Goal: Navigation & Orientation: Find specific page/section

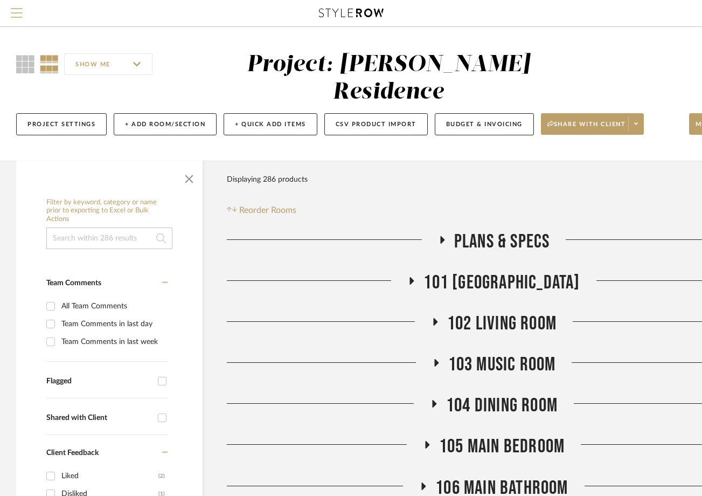
click at [16, 9] on span "Menu" at bounding box center [17, 16] width 12 height 16
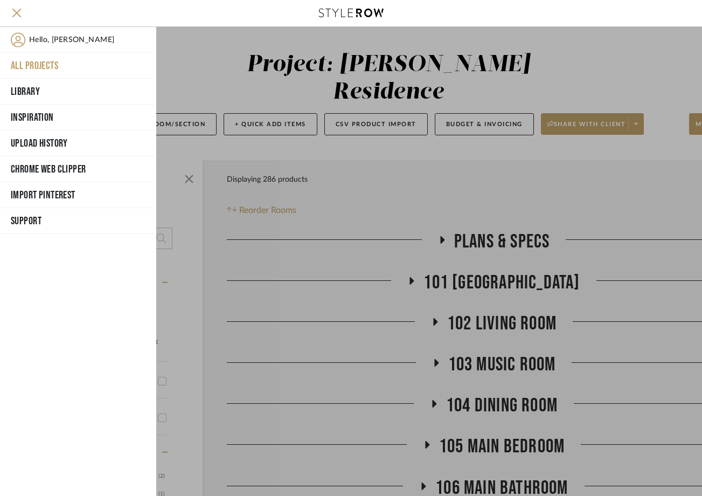
click at [43, 67] on button "All Projects" at bounding box center [78, 66] width 156 height 26
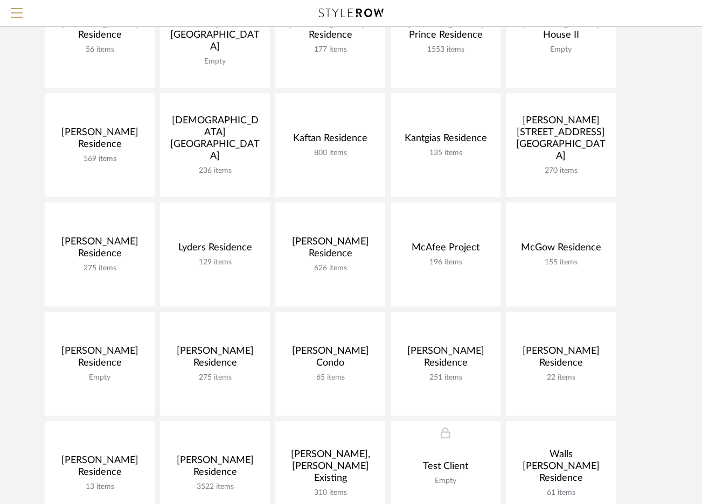
scroll to position [388, 0]
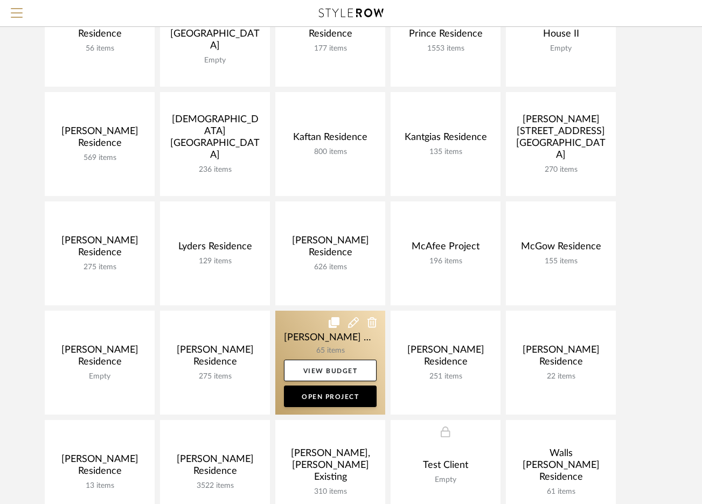
click at [327, 339] on link at bounding box center [330, 363] width 110 height 104
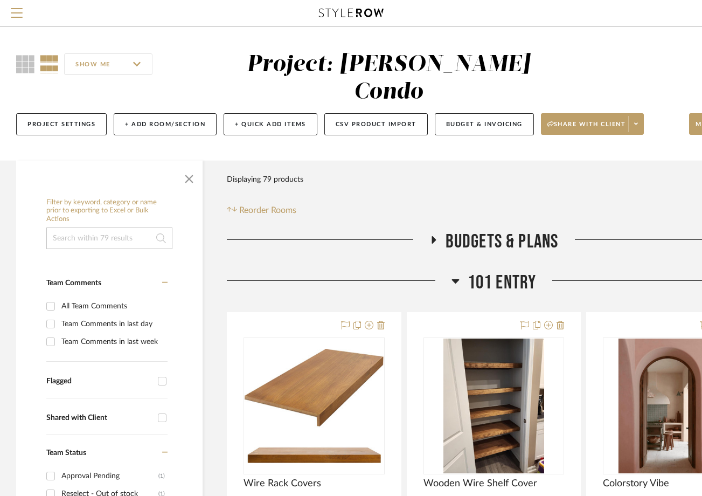
click at [454, 279] on icon at bounding box center [455, 281] width 8 height 4
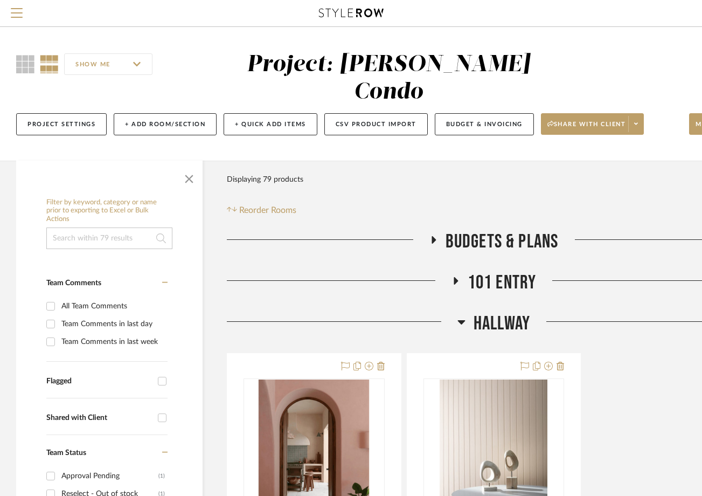
click at [459, 320] on icon at bounding box center [461, 322] width 8 height 4
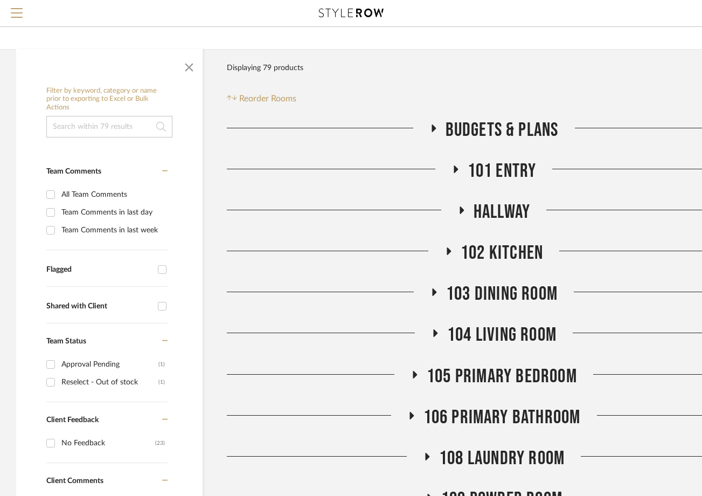
scroll to position [115, 0]
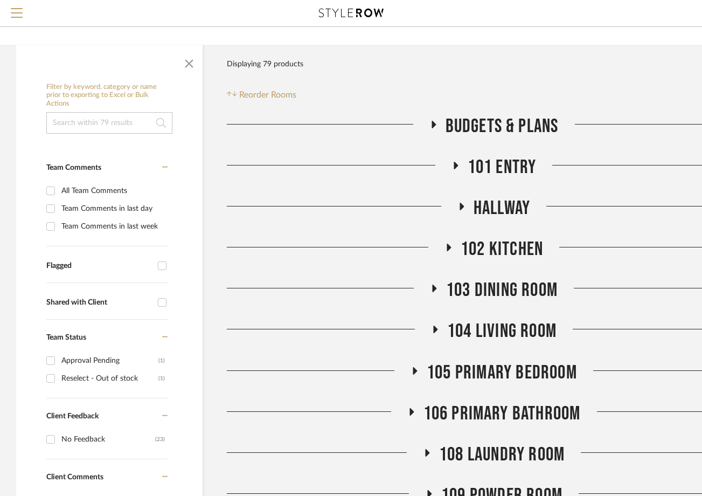
click at [476, 484] on span "109 Powder Room" at bounding box center [501, 495] width 121 height 23
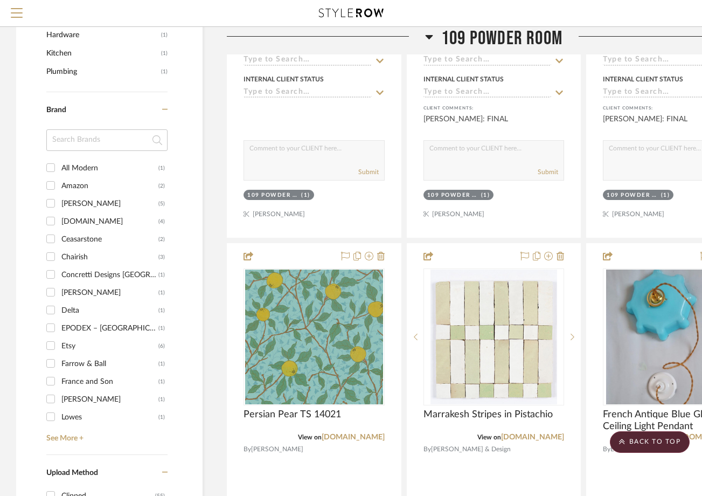
scroll to position [897, 0]
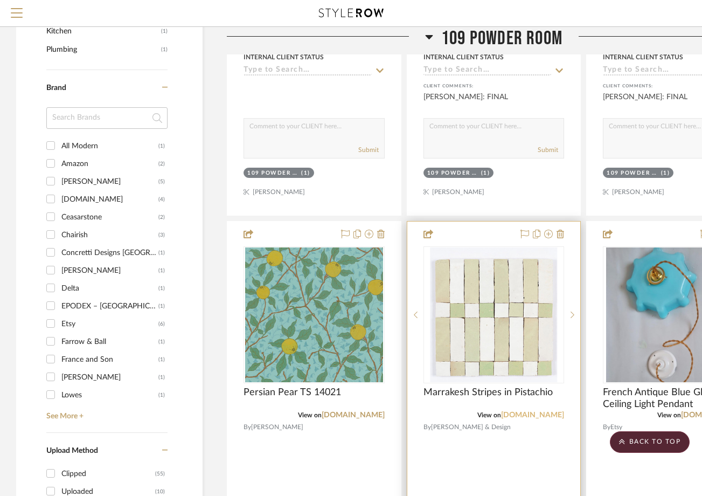
click at [533, 411] on link "ottotiles.com" at bounding box center [532, 415] width 63 height 8
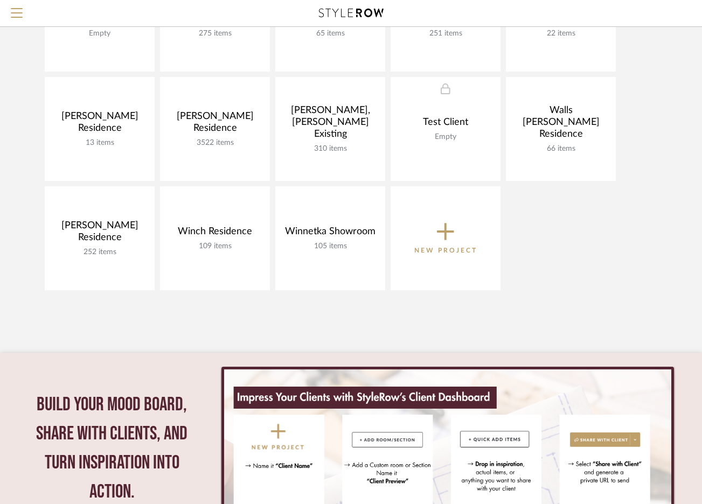
scroll to position [729, 0]
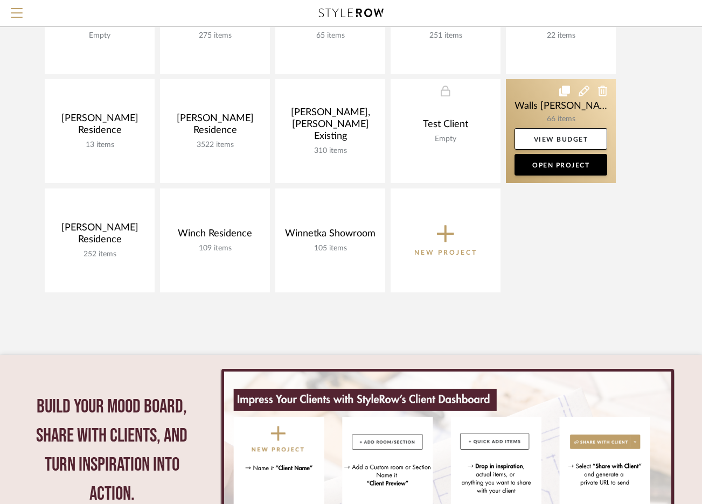
click at [548, 117] on link at bounding box center [561, 131] width 110 height 104
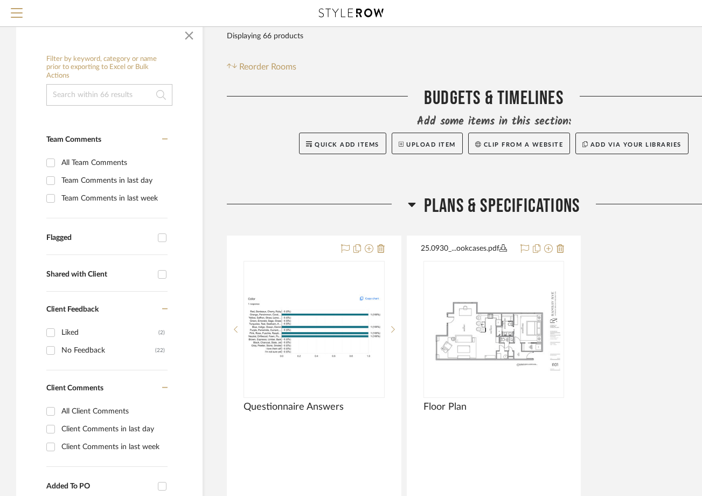
scroll to position [144, 0]
click at [409, 202] on icon at bounding box center [412, 204] width 8 height 4
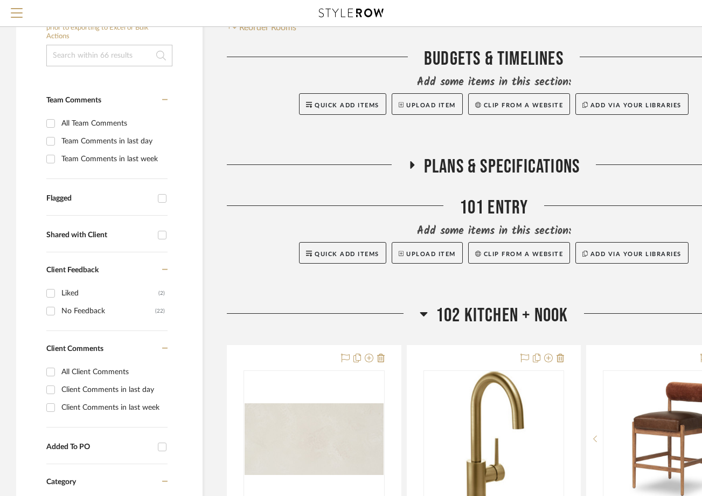
scroll to position [185, 0]
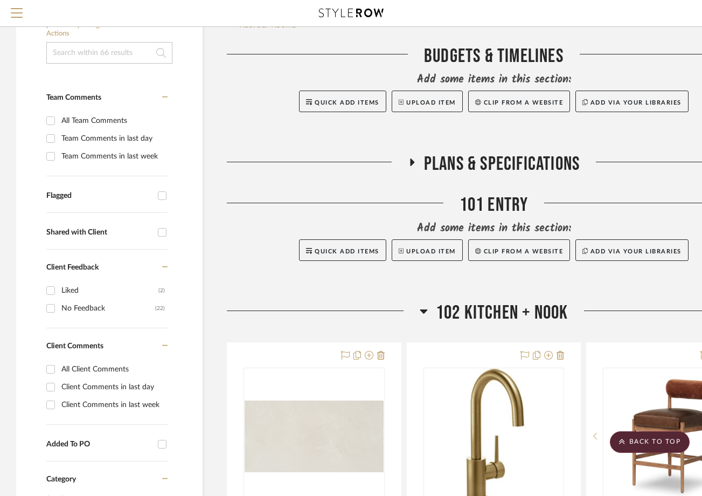
click at [422, 309] on icon at bounding box center [424, 311] width 8 height 4
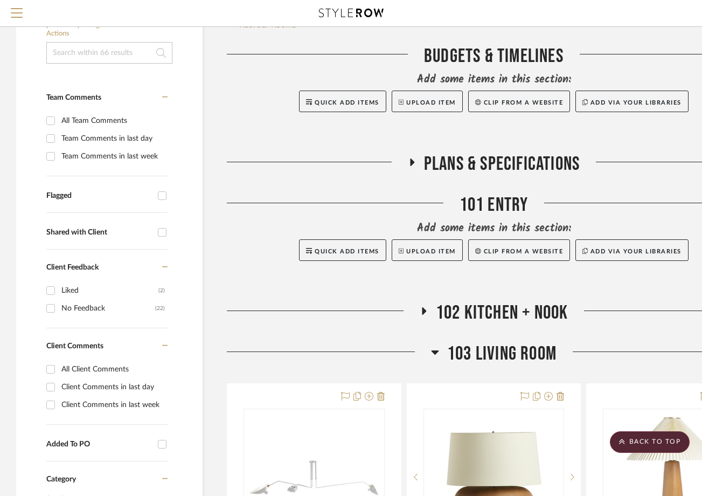
scroll to position [282, 0]
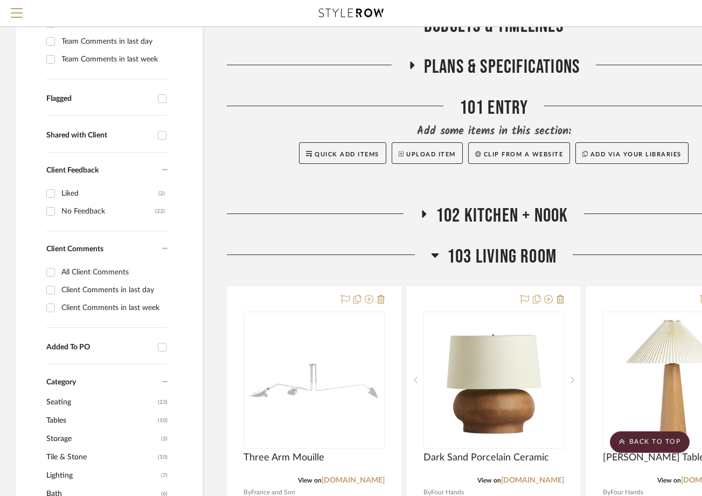
click at [436, 255] on icon at bounding box center [435, 255] width 8 height 4
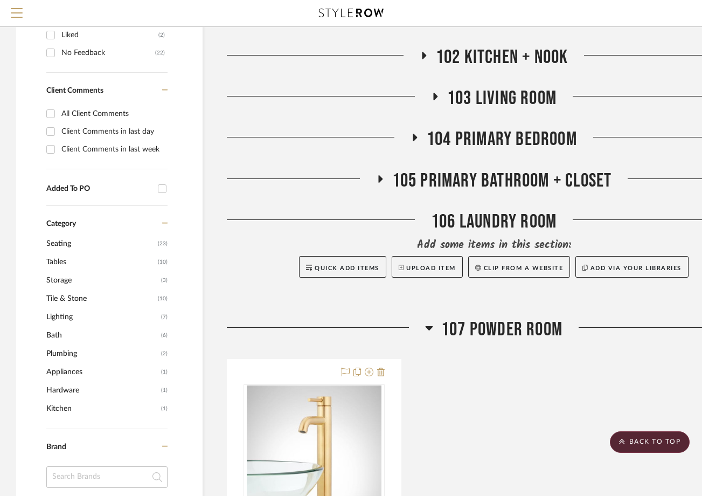
scroll to position [442, 0]
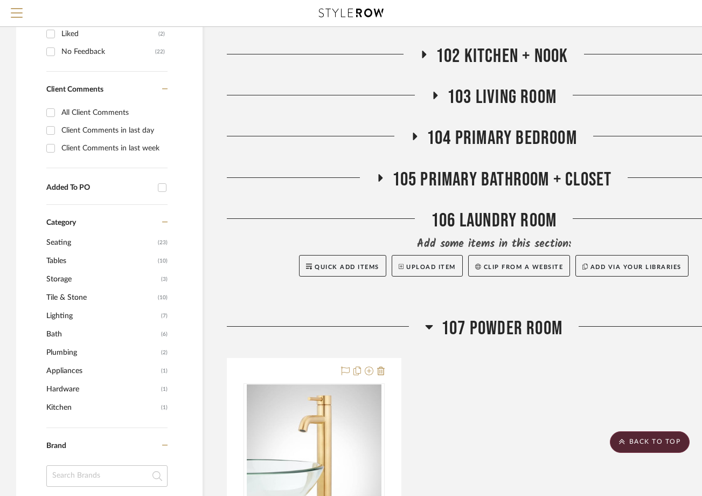
click at [460, 177] on span "105 Primary Bathroom + Closet" at bounding box center [502, 179] width 220 height 23
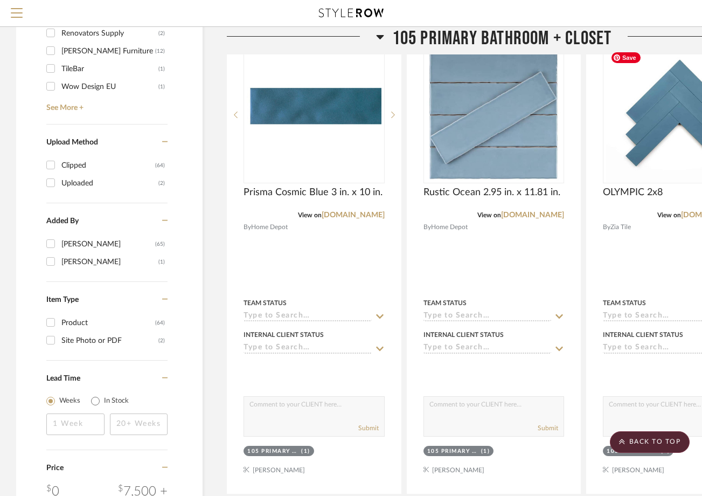
scroll to position [1135, 0]
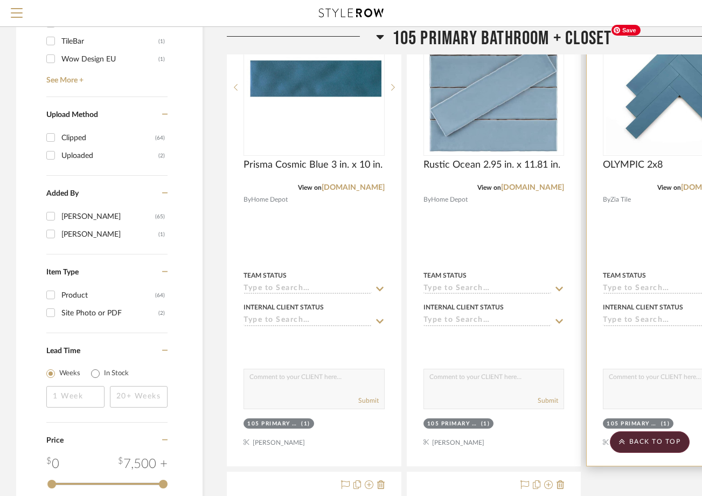
click at [664, 120] on img "0" at bounding box center [673, 87] width 135 height 135
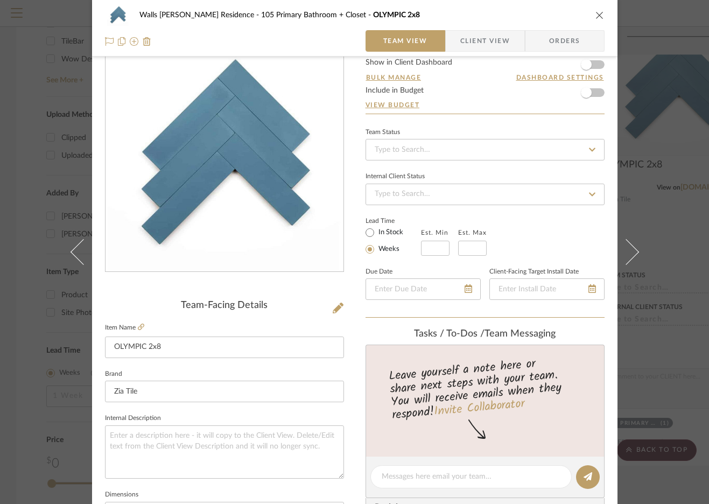
scroll to position [36, 0]
click at [596, 11] on icon "close" at bounding box center [600, 15] width 9 height 9
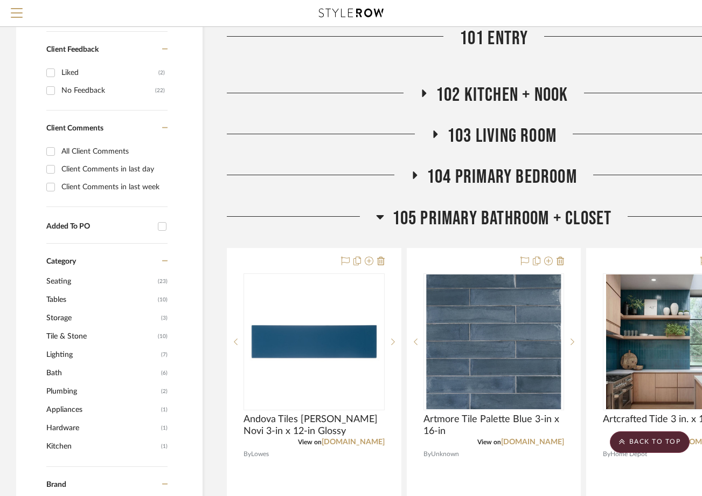
scroll to position [399, 0]
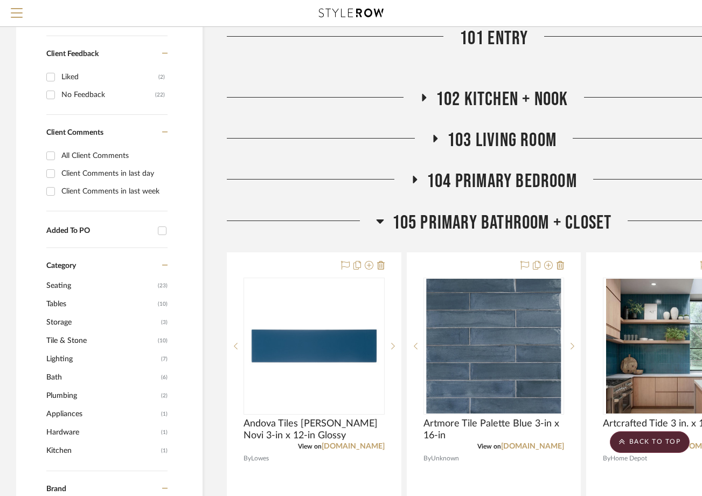
click at [386, 219] on h3 "105 Primary Bathroom + Closet" at bounding box center [494, 222] width 236 height 23
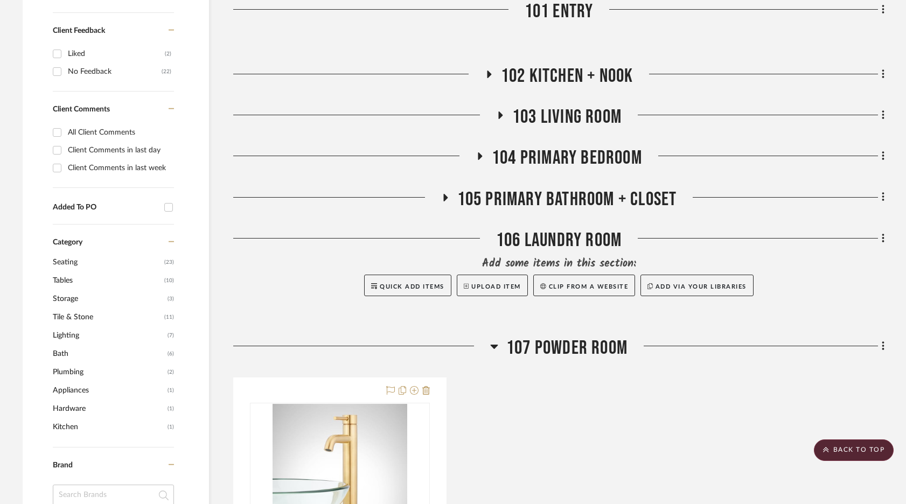
scroll to position [473, 0]
click at [636, 187] on span "105 Primary Bathroom + Closet" at bounding box center [567, 198] width 220 height 23
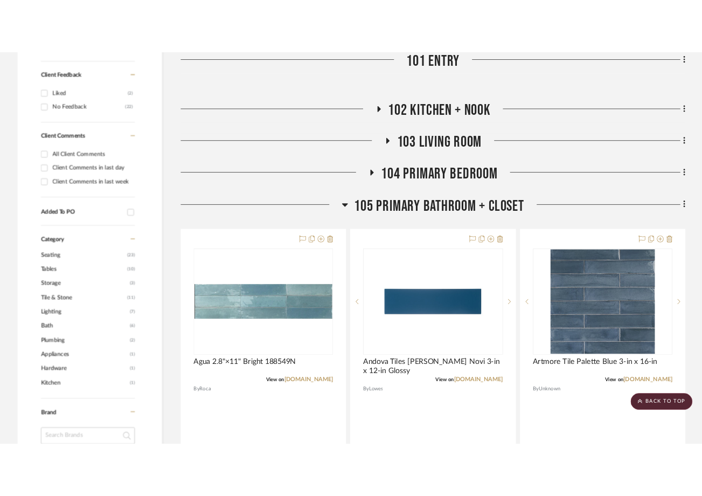
scroll to position [501, 0]
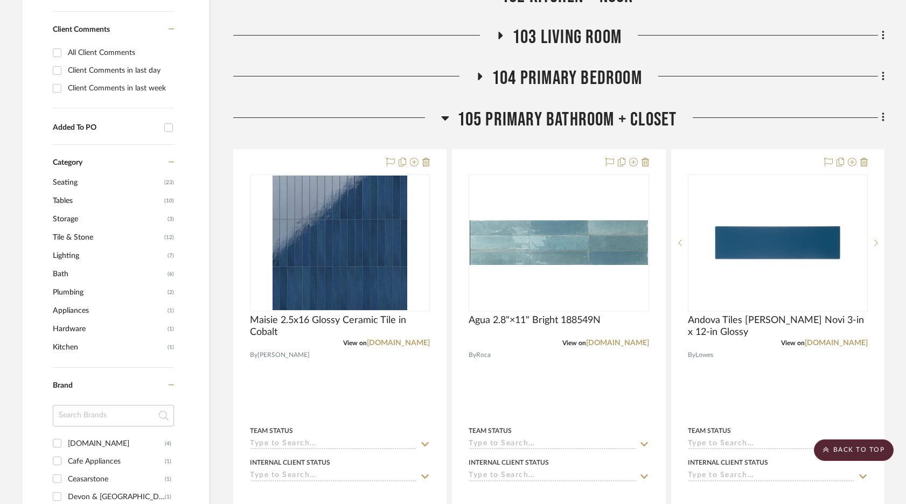
scroll to position [553, 0]
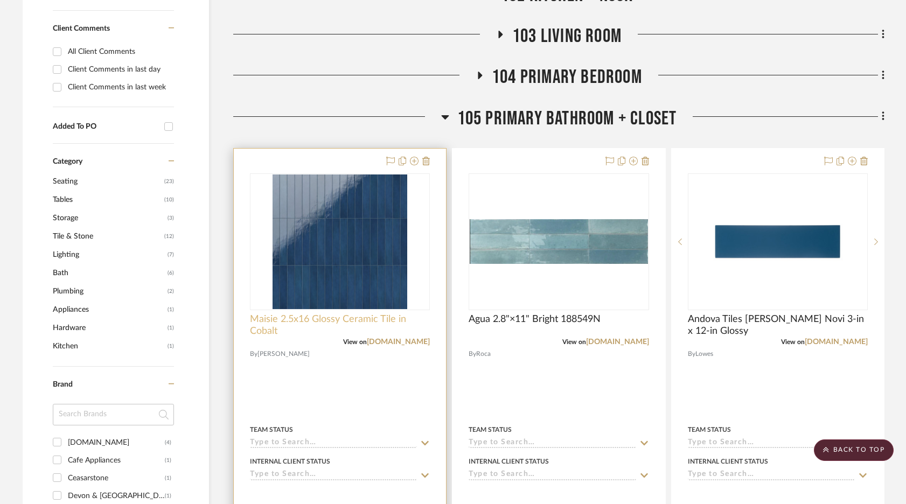
click at [296, 313] on span "Maisie 2.5x16 Glossy Ceramic Tile in Cobalt" at bounding box center [340, 325] width 180 height 24
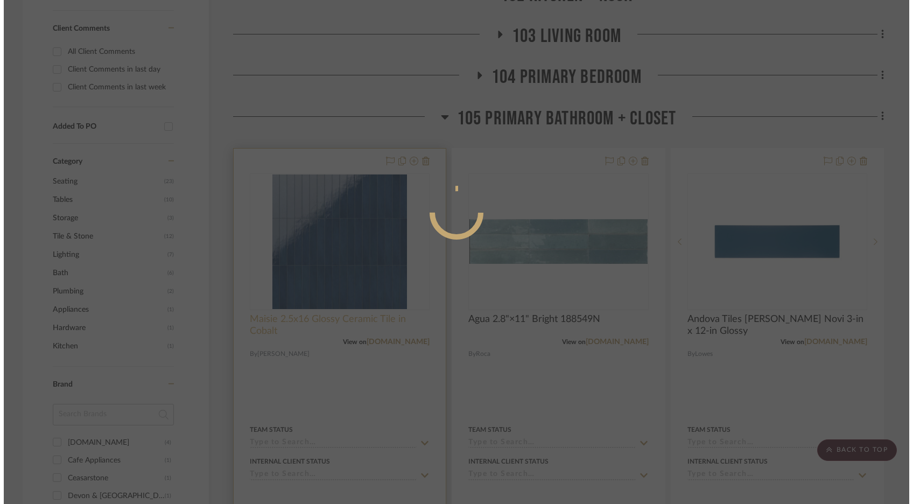
scroll to position [0, 0]
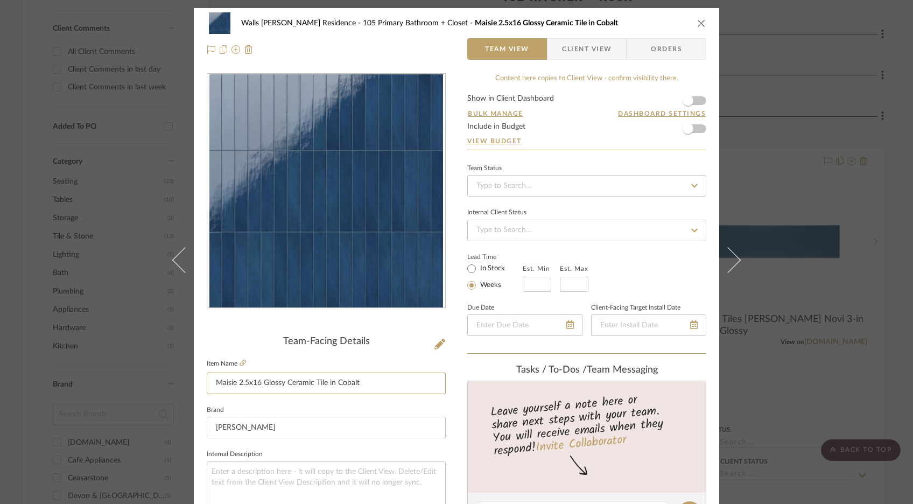
drag, startPoint x: 374, startPoint y: 386, endPoint x: 192, endPoint y: 381, distance: 182.6
click at [194, 381] on div "Walls [PERSON_NAME] Residence 105 Primary Bathroom + Closet Maisie 2.5x16 Gloss…" at bounding box center [457, 505] width 526 height 995
click at [699, 22] on icon "close" at bounding box center [701, 23] width 9 height 9
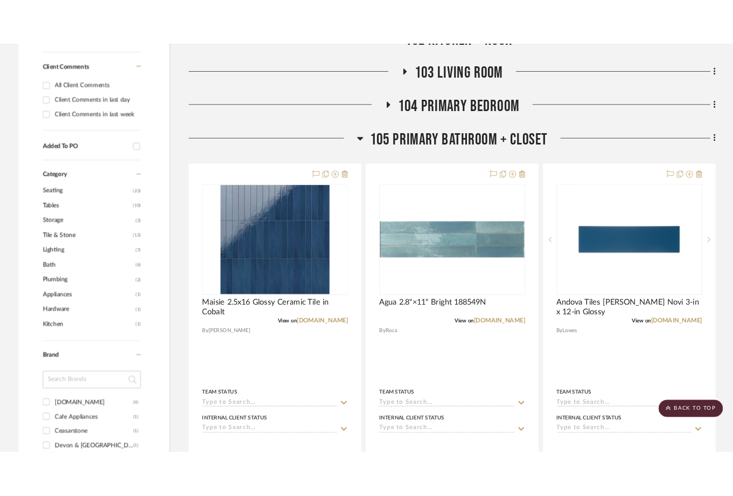
scroll to position [581, 0]
